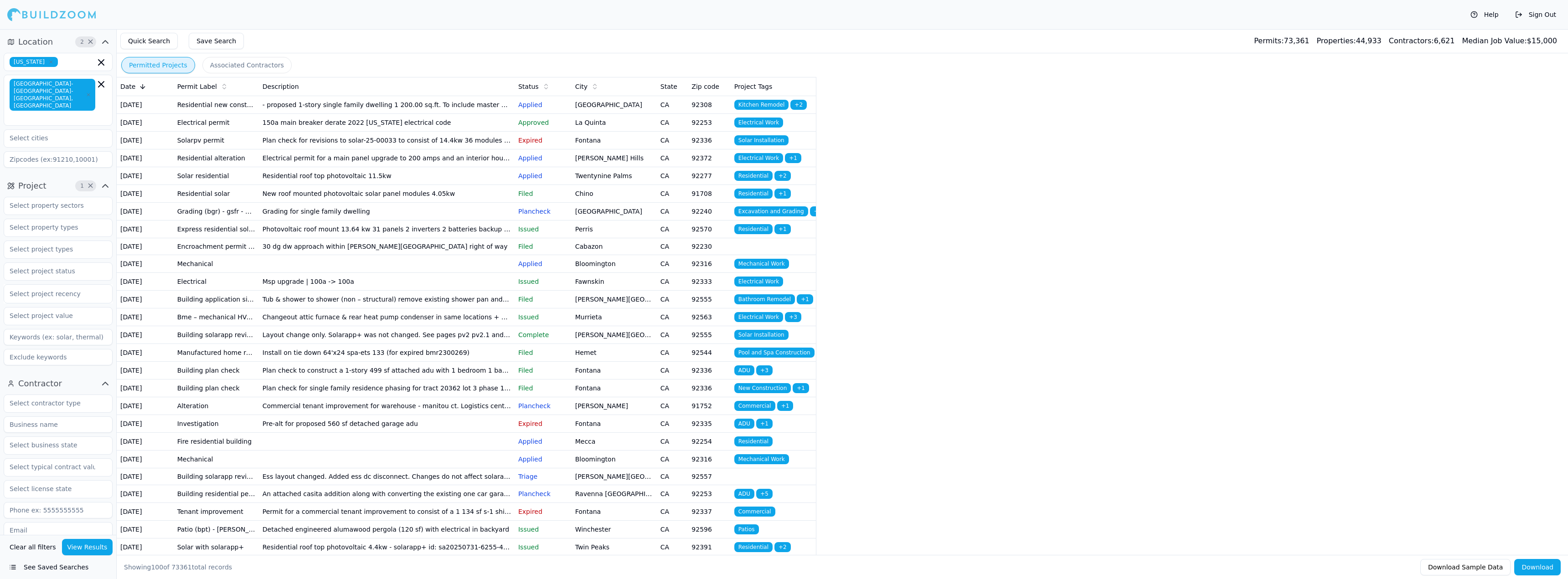
click at [379, 113] on td "- proposed 1-story single family dwelling 1 200.00 sq.ft. To include master bed…" at bounding box center [387, 104] width 256 height 18
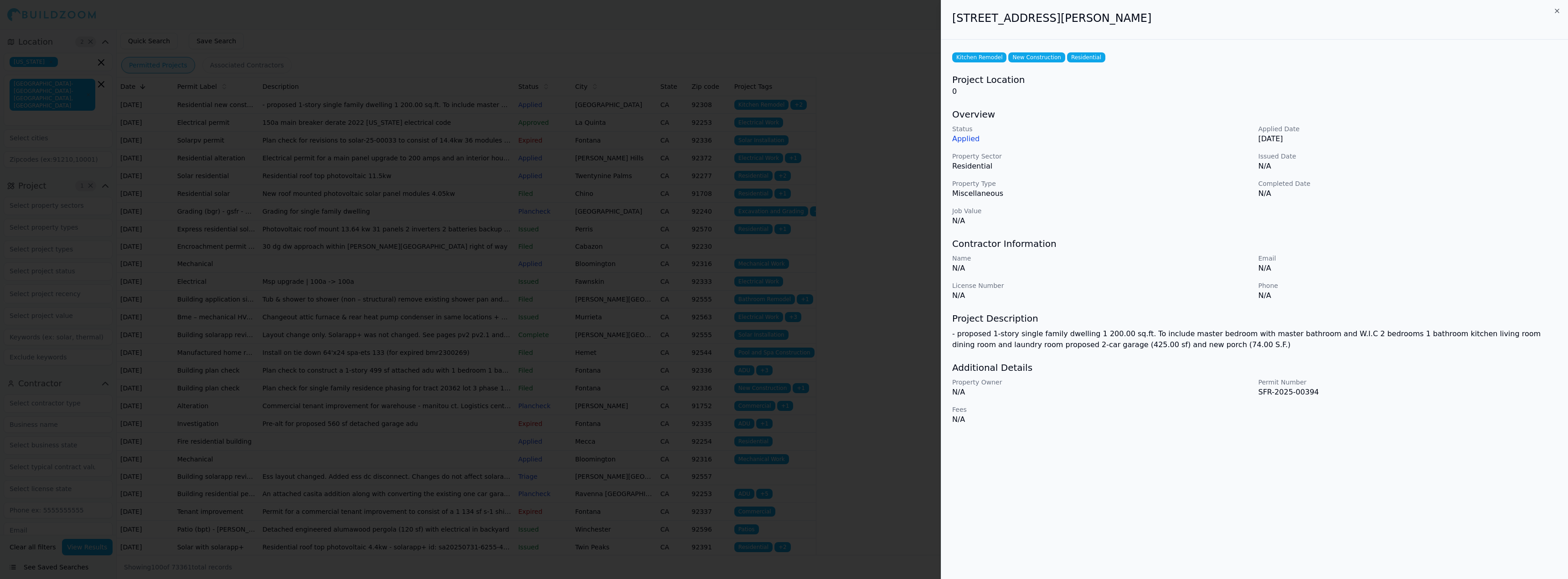
drag, startPoint x: 1055, startPoint y: 23, endPoint x: 1136, endPoint y: 18, distance: 81.2
click at [1130, 18] on h2 "[STREET_ADDRESS][PERSON_NAME]" at bounding box center [1255, 18] width 605 height 15
click at [1136, 18] on h2 "[STREET_ADDRESS][PERSON_NAME]" at bounding box center [1255, 18] width 605 height 15
drag, startPoint x: 1001, startPoint y: 392, endPoint x: 1066, endPoint y: 401, distance: 65.6
click at [1057, 400] on div "Property Owner N/A Permit Number SFR-2025-00394 Fees N/A" at bounding box center [1255, 401] width 605 height 47
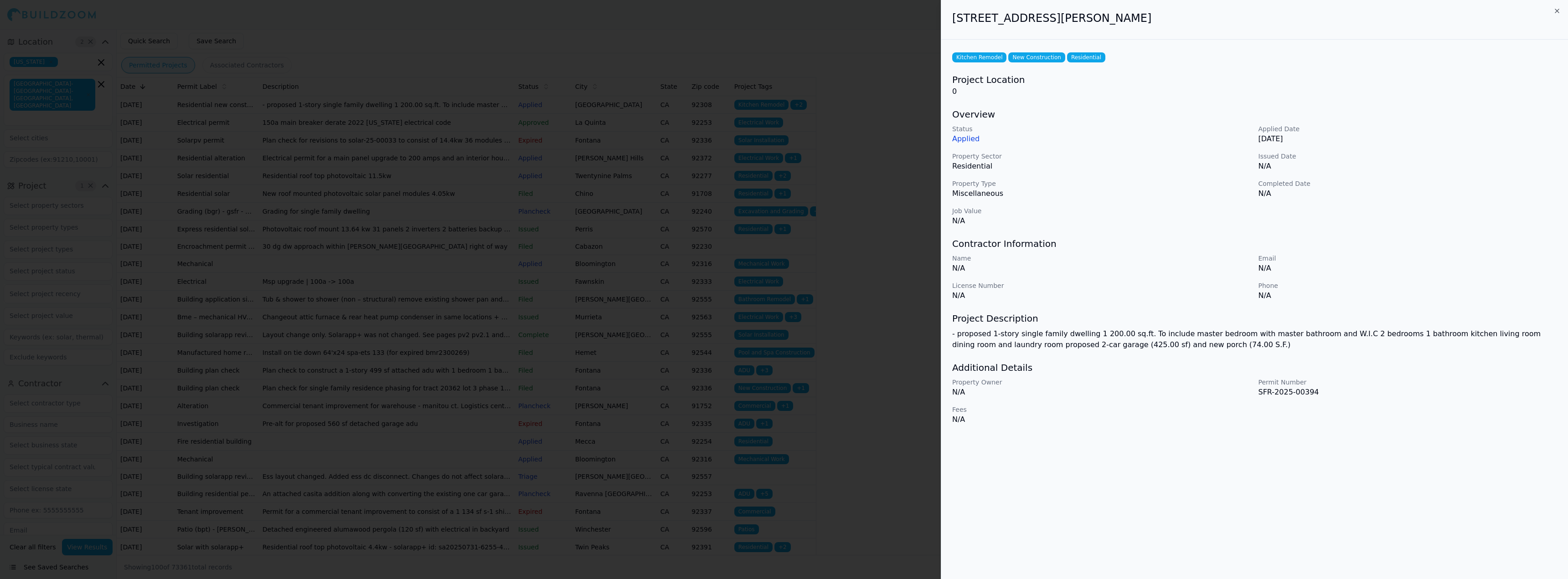
click at [1066, 401] on div "Property Owner N/A Permit Number SFR-2025-00394 Fees N/A" at bounding box center [1255, 401] width 605 height 47
drag, startPoint x: 954, startPoint y: 336, endPoint x: 1001, endPoint y: 335, distance: 47.0
click at [995, 335] on p "- proposed 1-story single family dwelling 1 200.00 sq.ft. To include master bed…" at bounding box center [1255, 339] width 605 height 22
click at [1001, 335] on p "- proposed 1-story single family dwelling 1 200.00 sq.ft. To include master bed…" at bounding box center [1255, 339] width 605 height 22
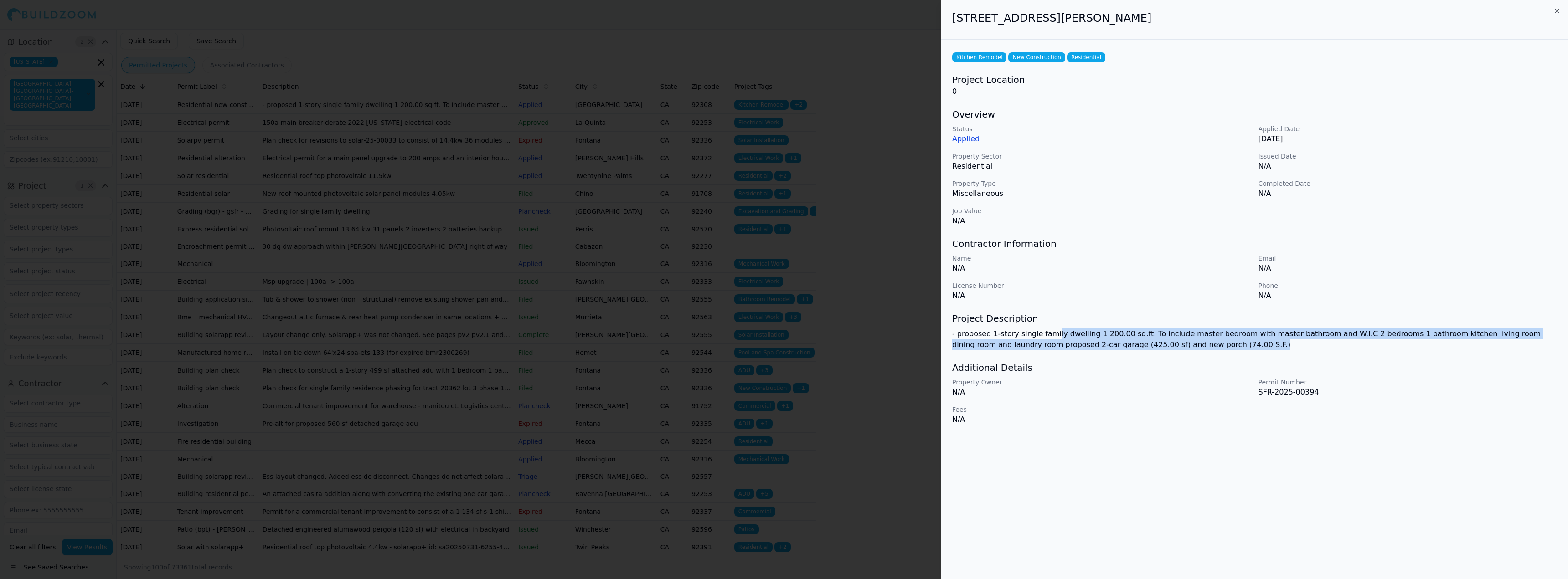
drag, startPoint x: 1062, startPoint y: 337, endPoint x: 1213, endPoint y: 344, distance: 151.2
click at [1213, 344] on p "- proposed 1-story single family dwelling 1 200.00 sq.ft. To include master bed…" at bounding box center [1255, 339] width 605 height 22
click at [1214, 344] on p "- proposed 1-story single family dwelling 1 200.00 sq.ft. To include master bed…" at bounding box center [1255, 339] width 605 height 22
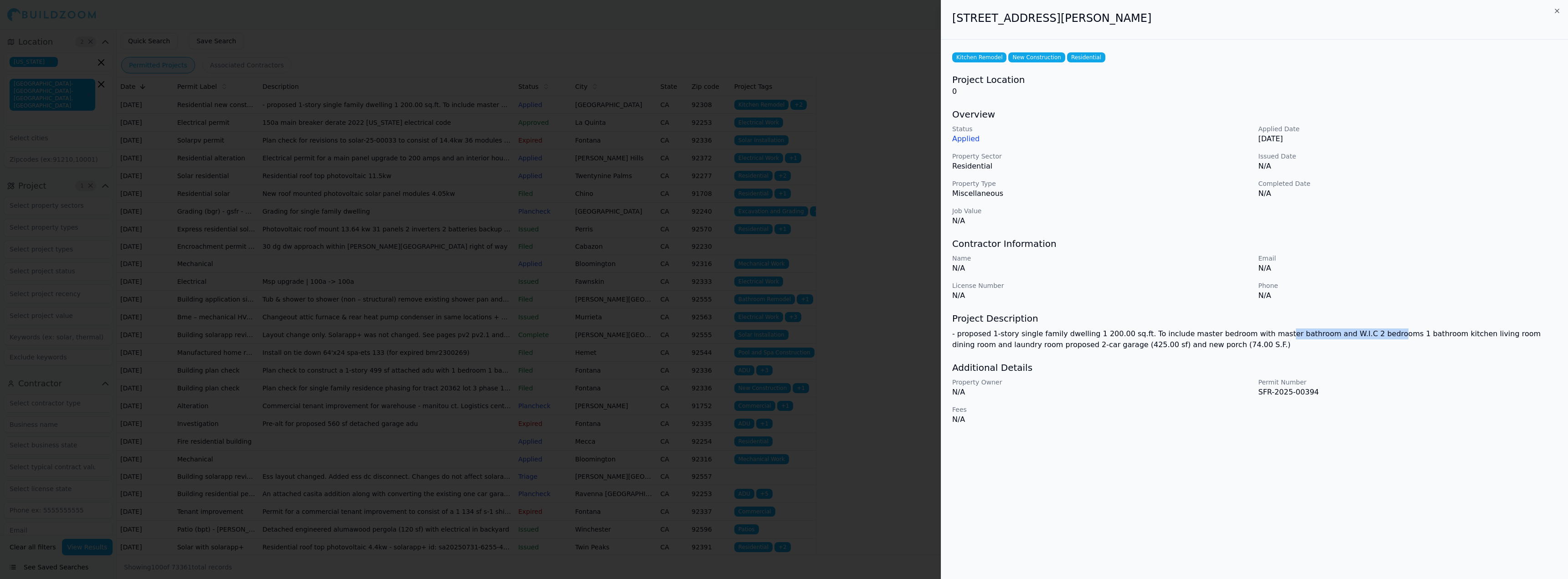
drag, startPoint x: 1276, startPoint y: 330, endPoint x: 1374, endPoint y: 331, distance: 98.0
click at [1371, 331] on p "- proposed 1-story single family dwelling 1 200.00 sq.ft. To include master bed…" at bounding box center [1255, 339] width 605 height 22
click at [1374, 331] on p "- proposed 1-story single family dwelling 1 200.00 sq.ft. To include master bed…" at bounding box center [1255, 339] width 605 height 22
drag, startPoint x: 1072, startPoint y: 353, endPoint x: 1087, endPoint y: 353, distance: 15.0
click at [1086, 353] on div "Kitchen Remodel New Construction Residential Project Location 0 Overview Status…" at bounding box center [1255, 237] width 627 height 396
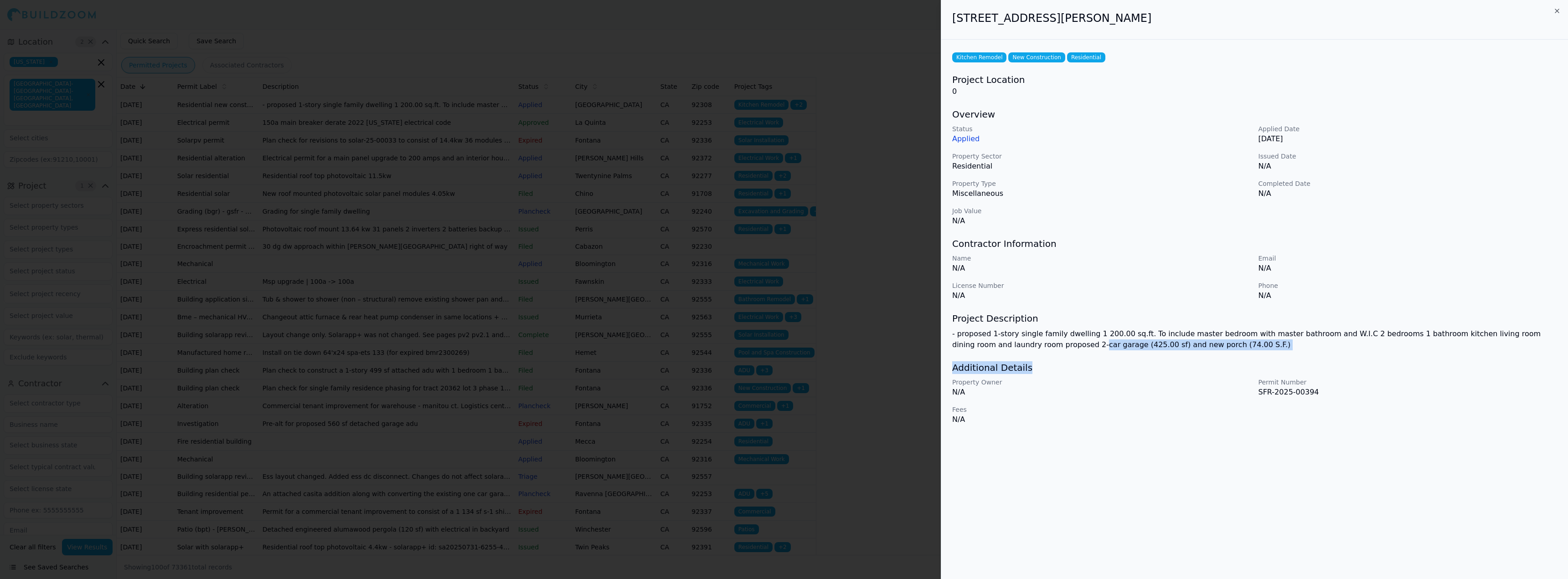
click at [1087, 353] on div "Kitchen Remodel New Construction Residential Project Location 0 Overview Status…" at bounding box center [1255, 237] width 627 height 396
drag, startPoint x: 967, startPoint y: 140, endPoint x: 990, endPoint y: 140, distance: 23.0
click at [988, 140] on p "Applied" at bounding box center [1101, 139] width 299 height 11
click at [990, 140] on p "Applied" at bounding box center [1101, 139] width 299 height 11
click at [775, 105] on div at bounding box center [784, 290] width 1568 height 579
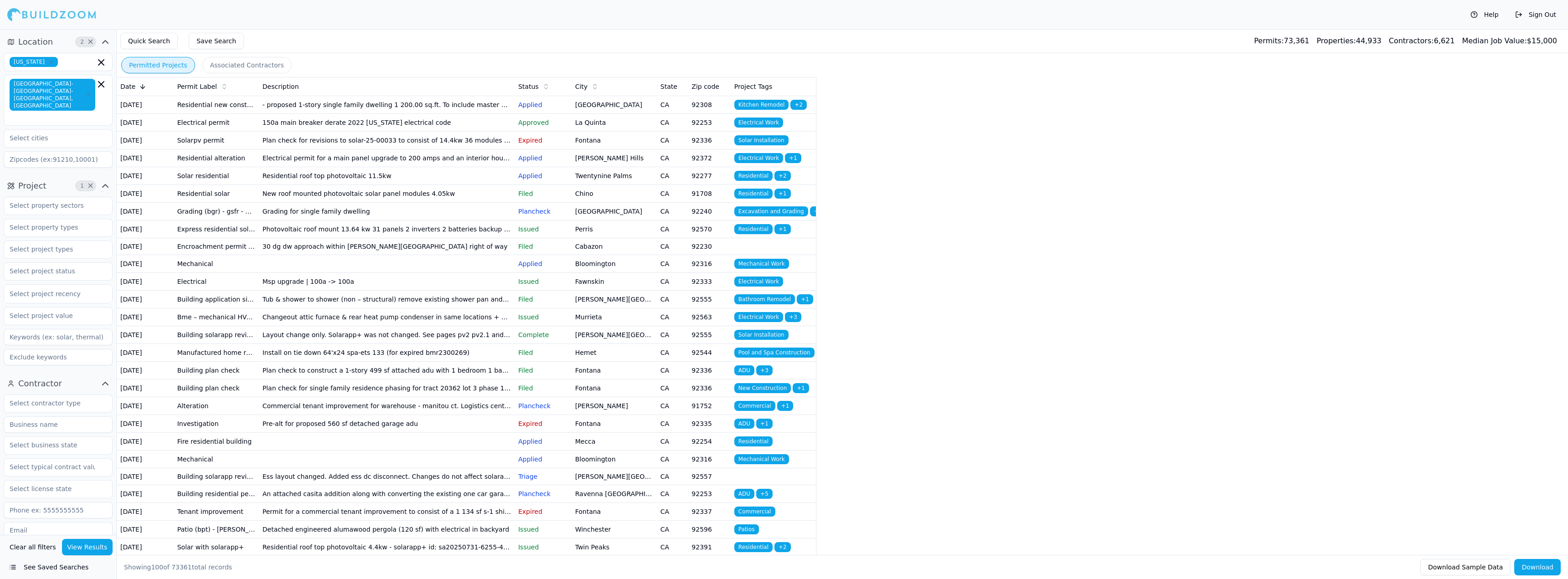
click at [359, 131] on td "150a main breaker derate 2022 [US_STATE] electrical code" at bounding box center [387, 122] width 256 height 18
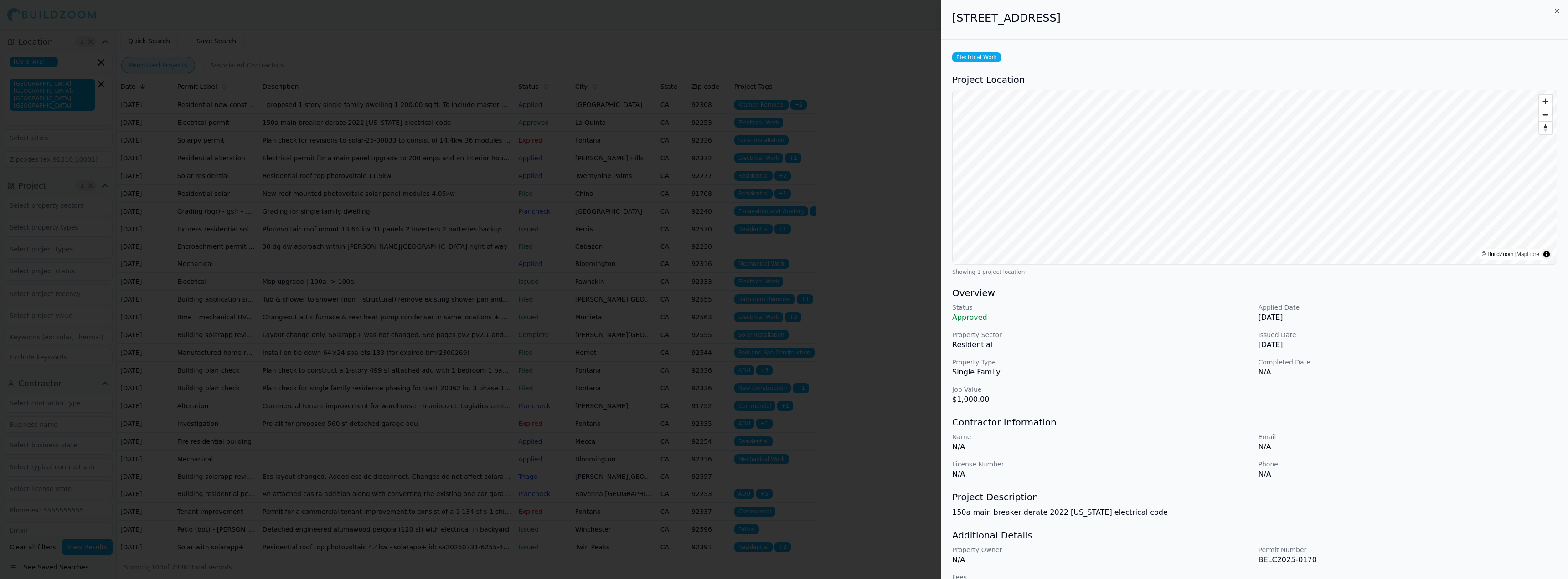
scroll to position [24, 0]
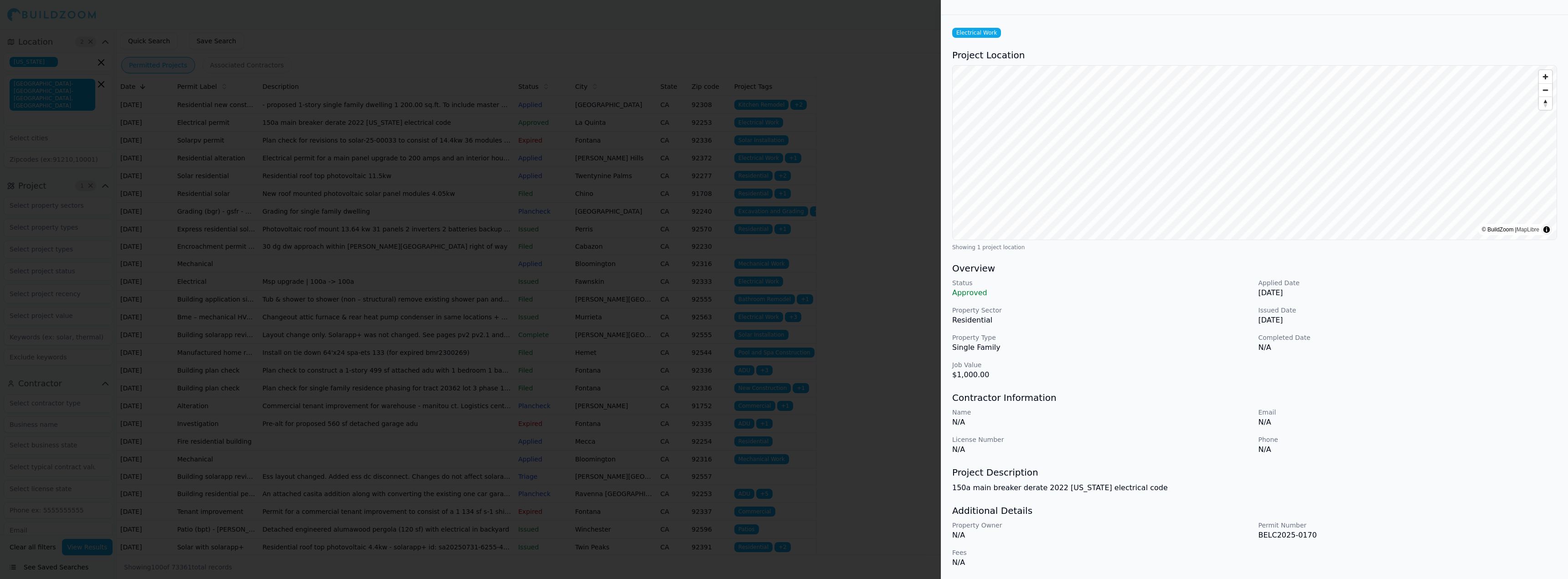
click at [852, 361] on div at bounding box center [784, 290] width 1568 height 579
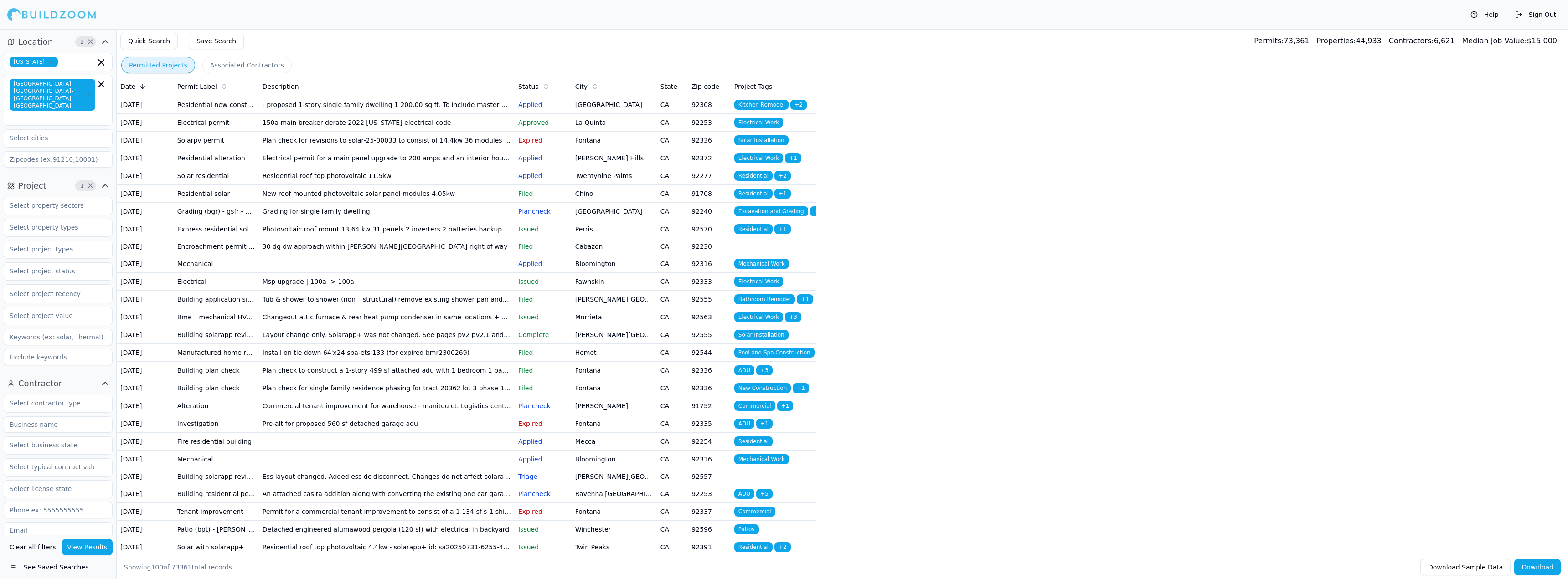
click at [298, 184] on td "Residential roof top photovoltaic 11.5kw" at bounding box center [387, 175] width 256 height 18
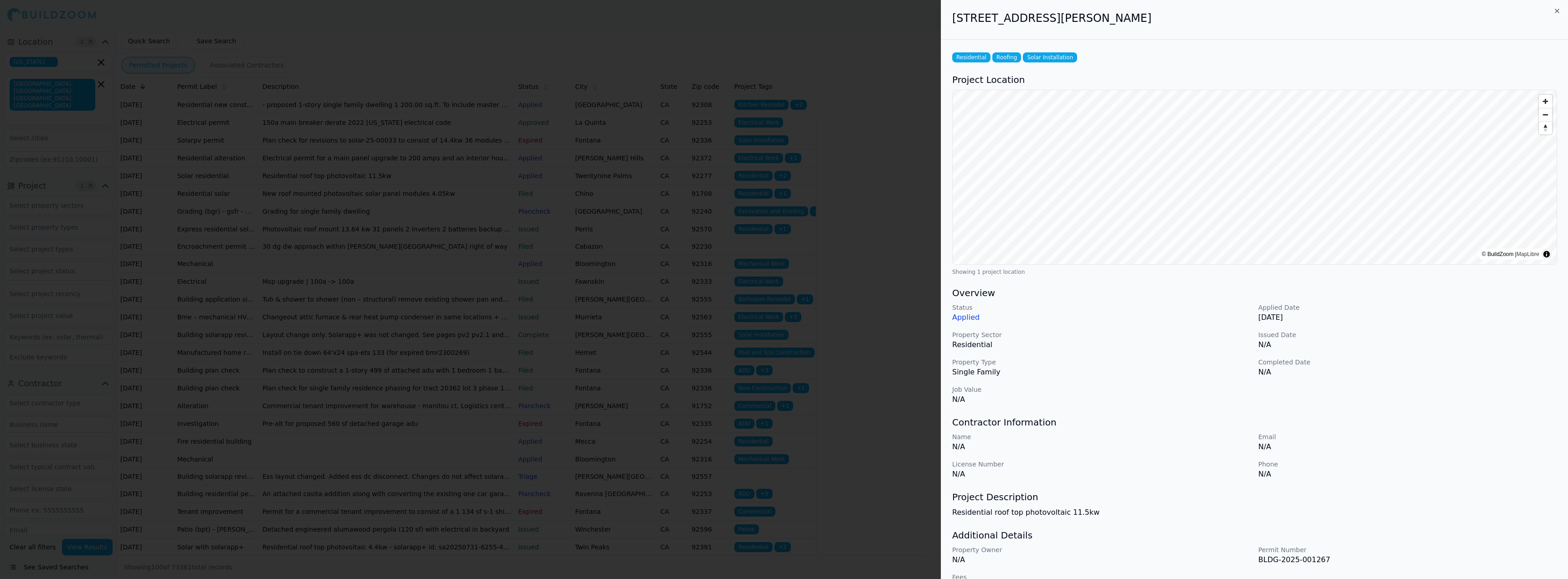
click at [278, 257] on div at bounding box center [784, 290] width 1568 height 579
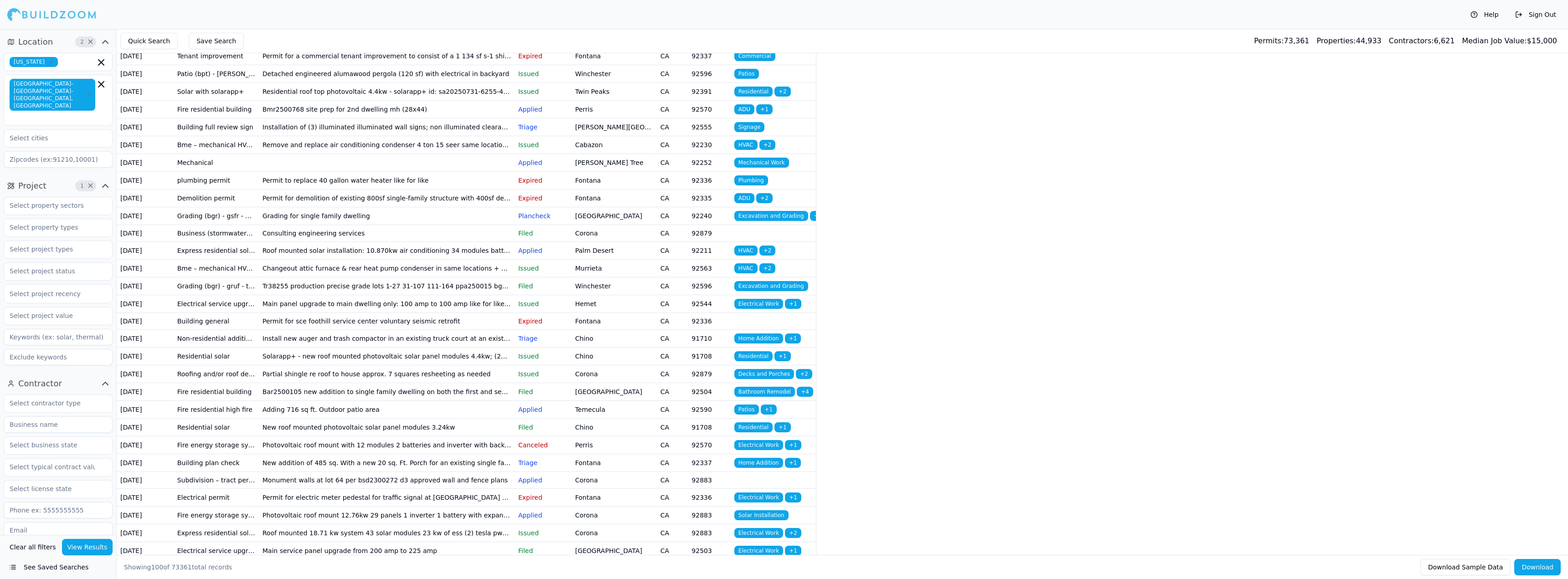
scroll to position [501, 0]
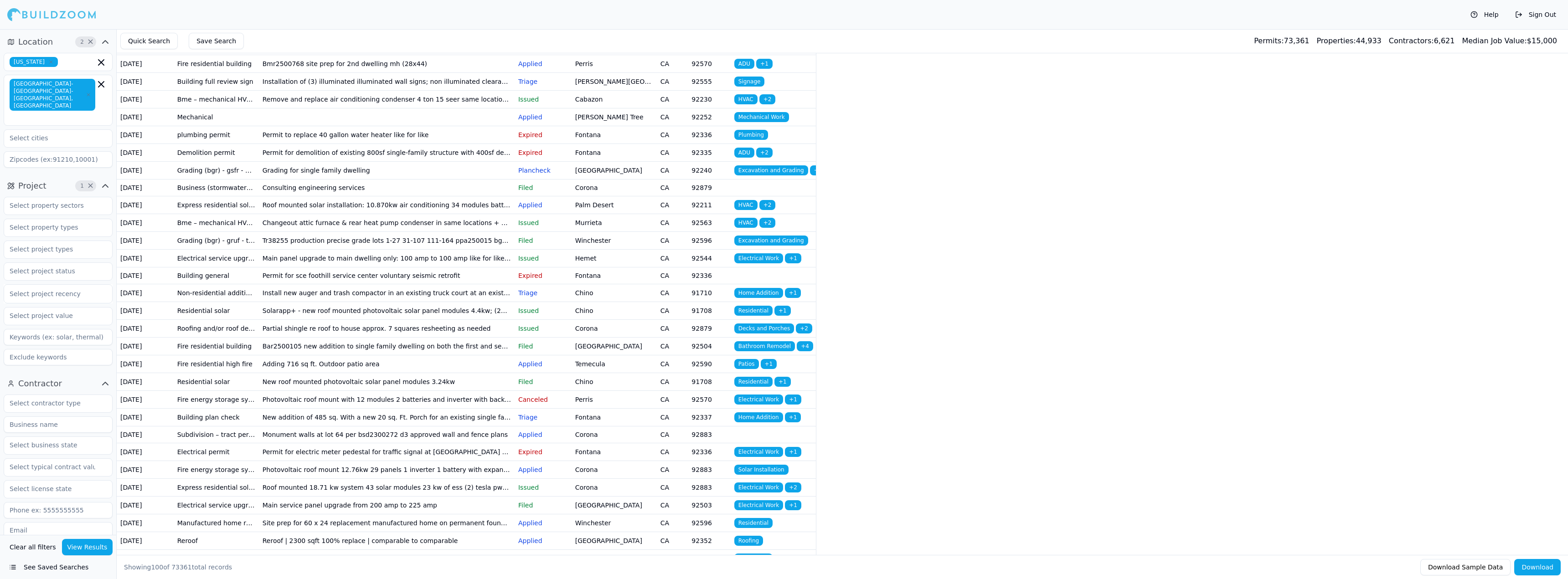
click at [393, 213] on td "Roof mounted solar installation: 10.870kw air conditioning 34 modules battery s…" at bounding box center [387, 204] width 256 height 18
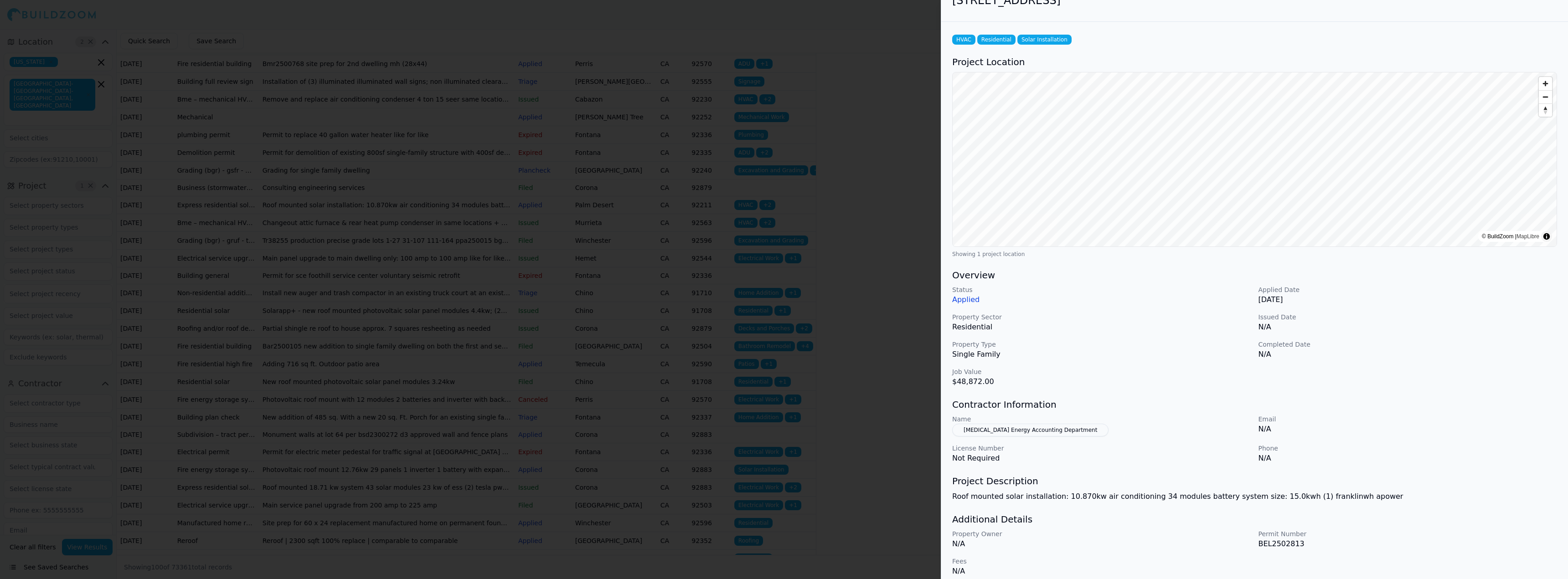
scroll to position [26, 0]
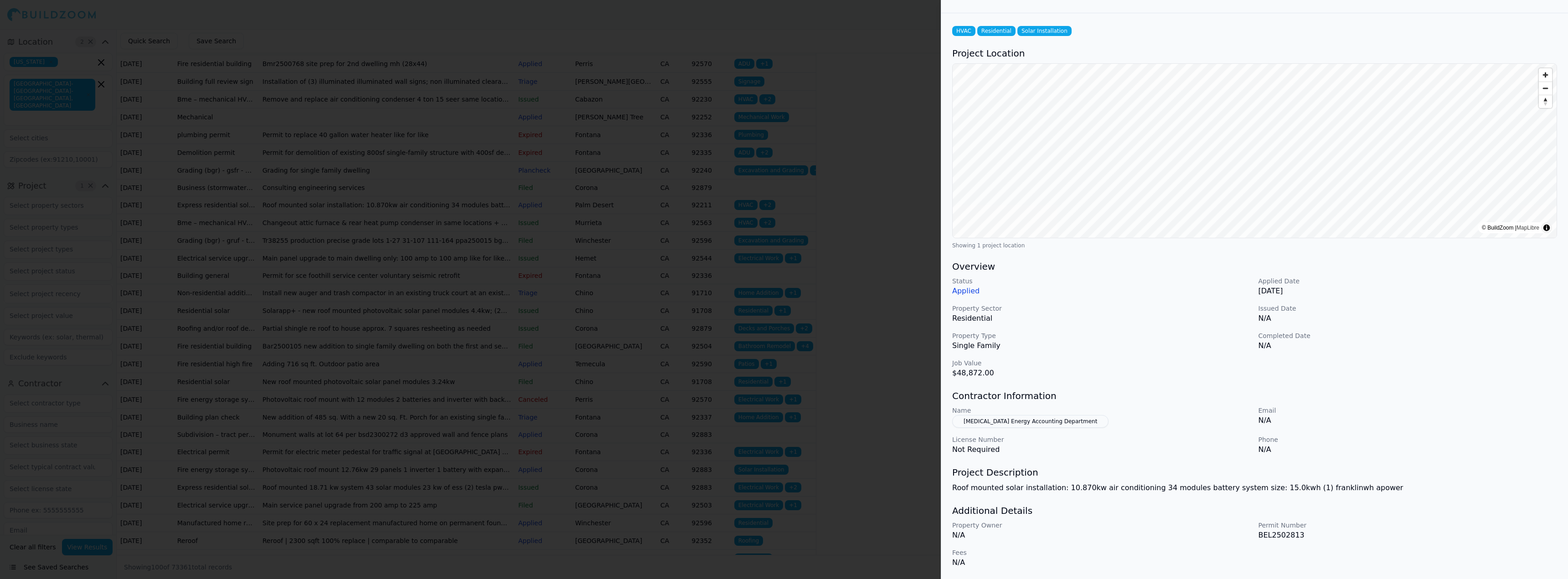
click at [886, 369] on div at bounding box center [784, 290] width 1568 height 579
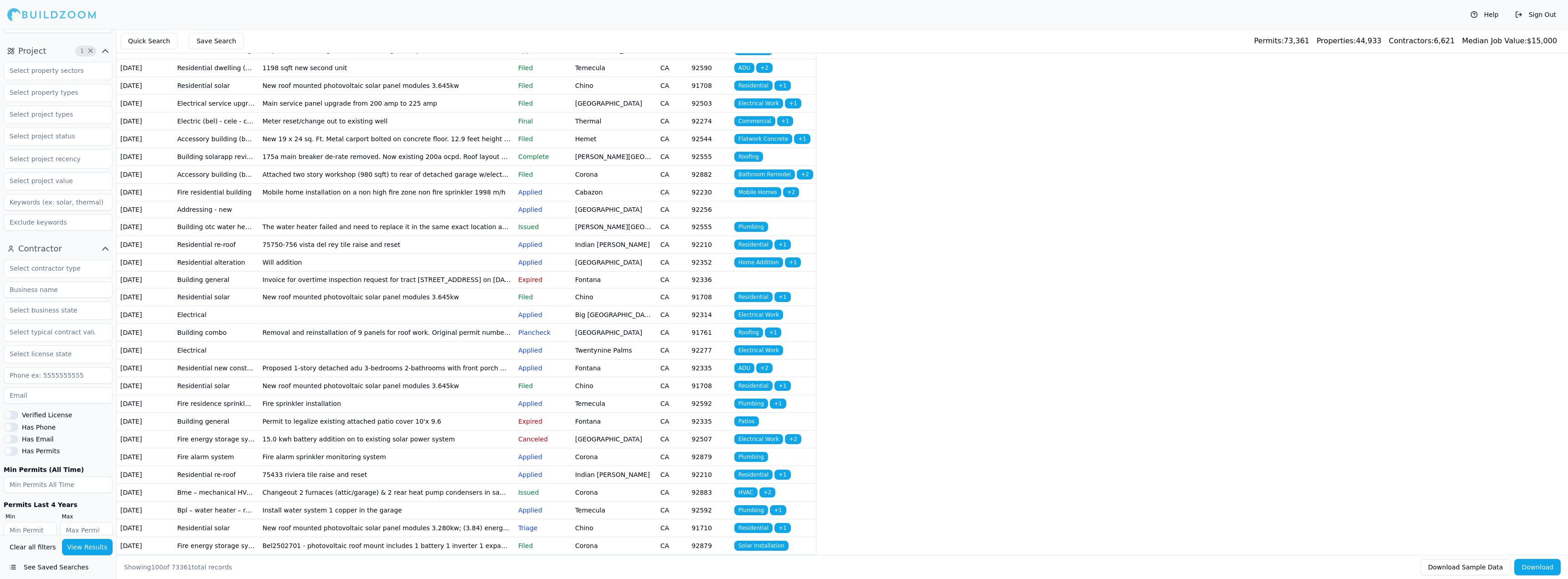
scroll to position [1139, 0]
